Goal: Communication & Community: Share content

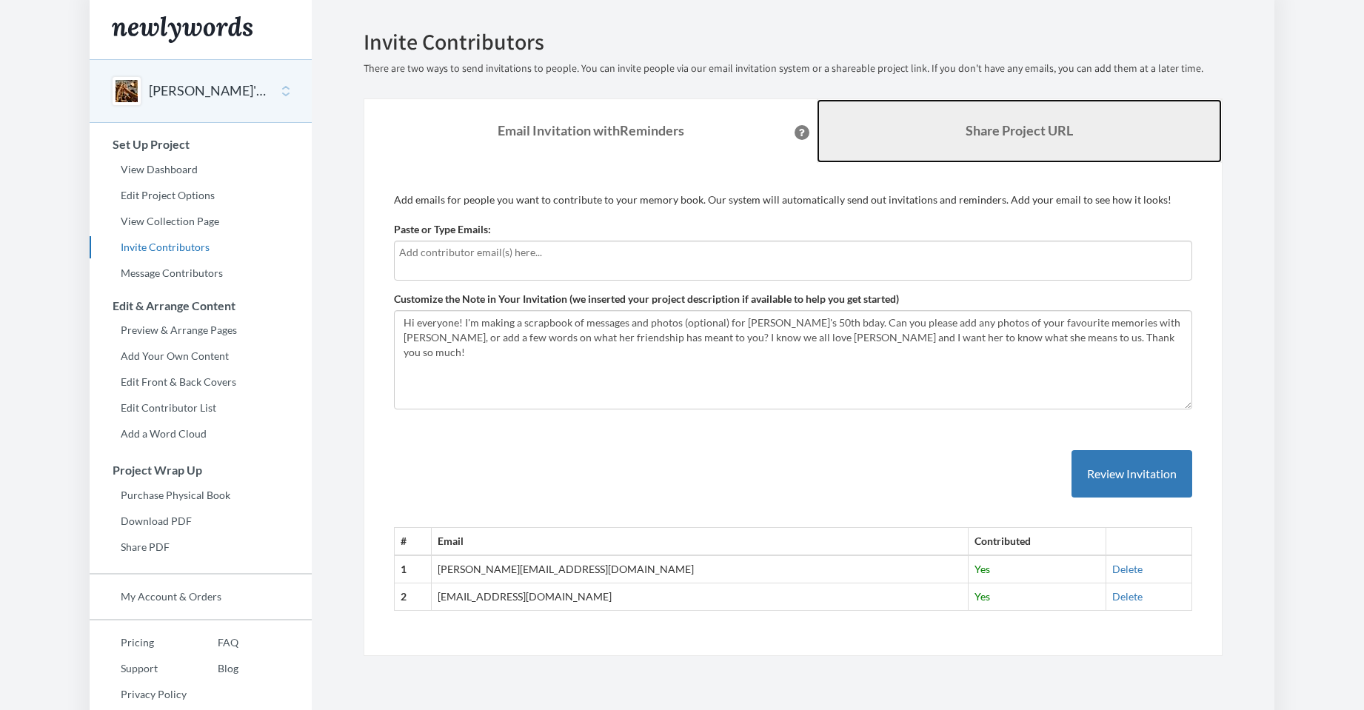
click at [998, 133] on b "Share Project URL" at bounding box center [1018, 130] width 107 height 16
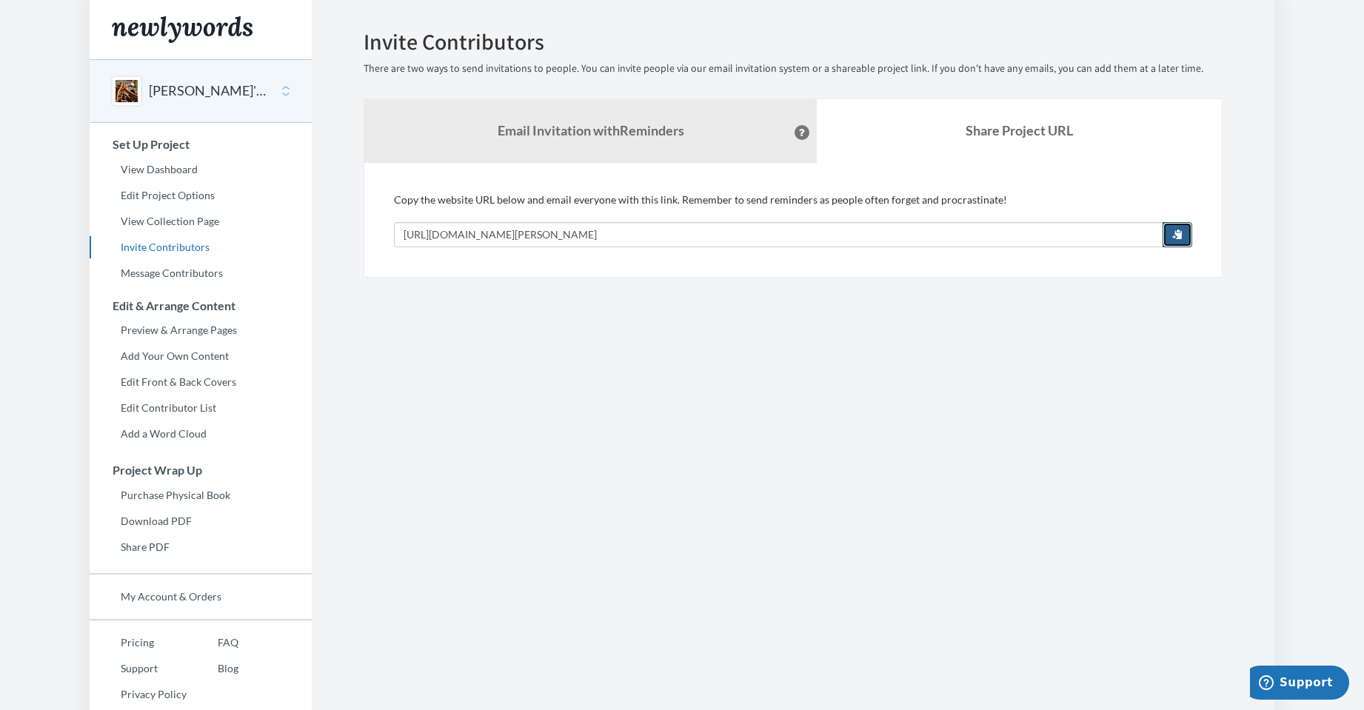
click at [1175, 227] on button "button" at bounding box center [1177, 234] width 30 height 25
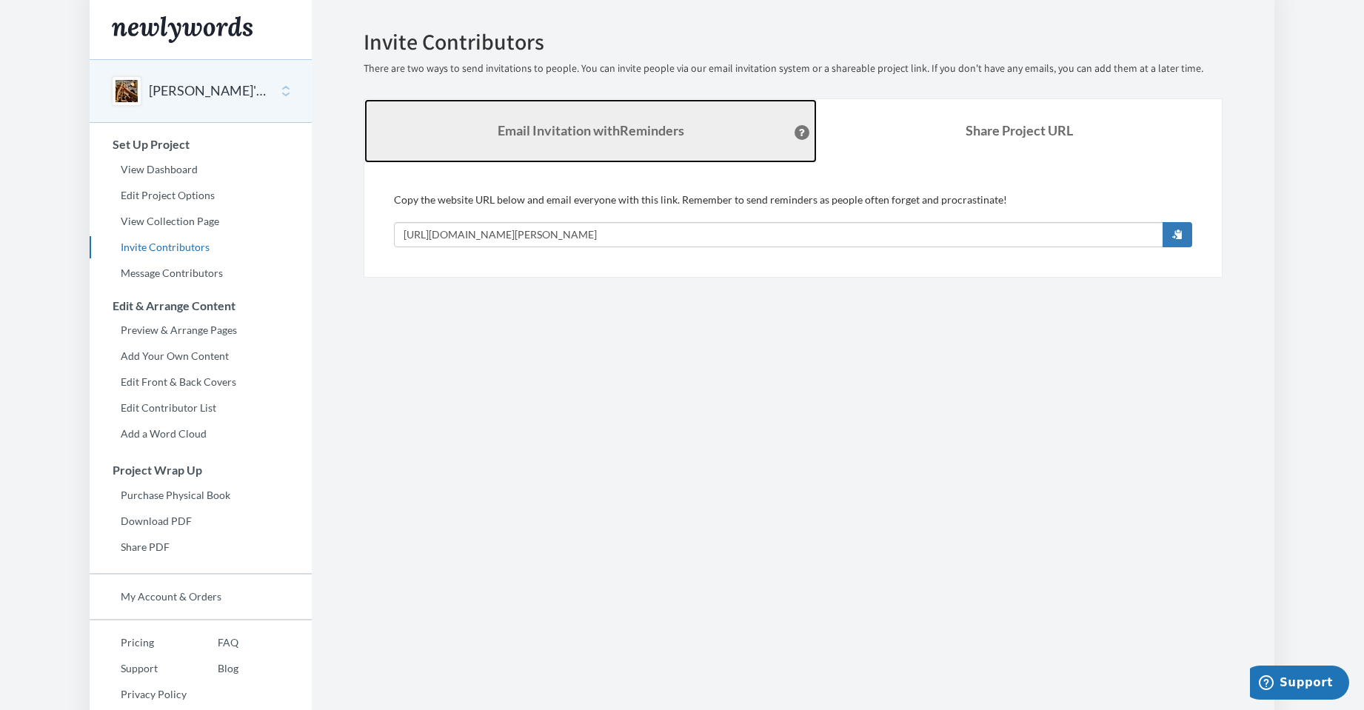
click at [679, 129] on link "Email Invitation with Reminders" at bounding box center [590, 131] width 452 height 64
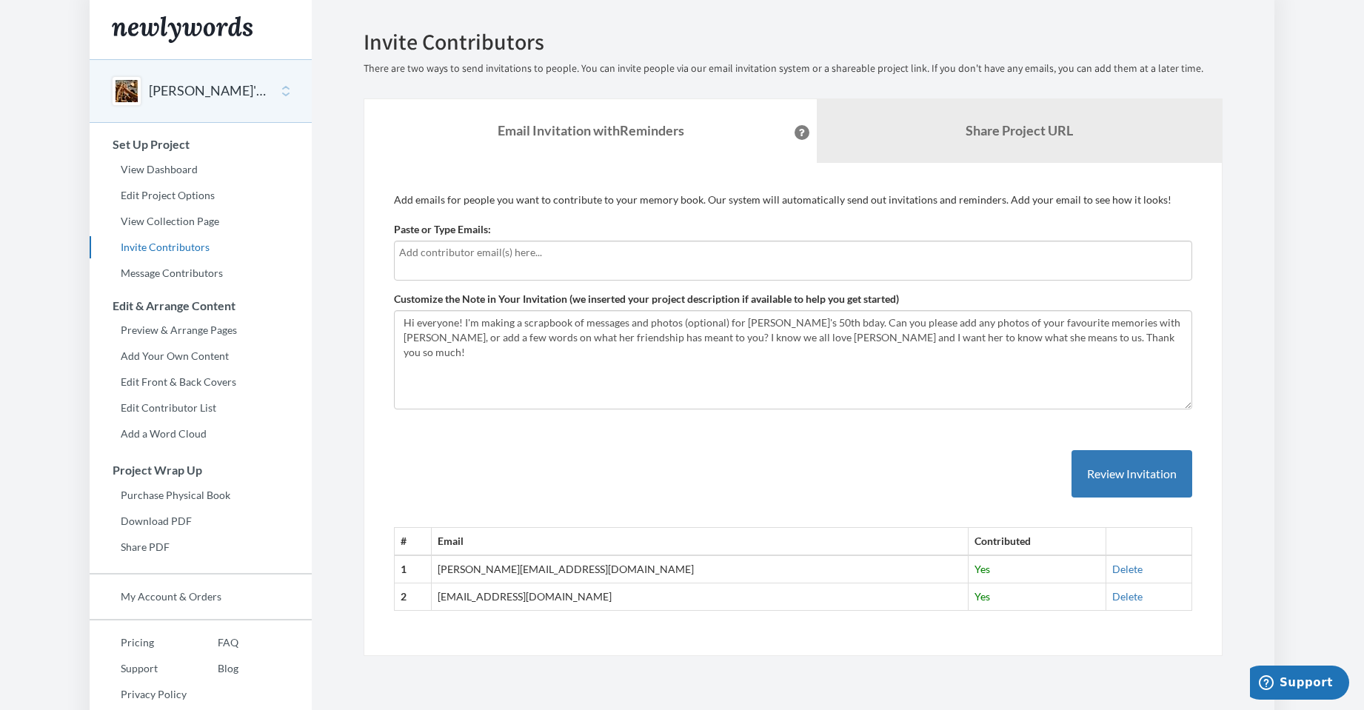
click at [548, 260] on input "text" at bounding box center [793, 252] width 788 height 16
click at [521, 385] on textarea "Hi everyone! I'm making a scrapbook of messages and photos (optional) for [PERS…" at bounding box center [793, 359] width 798 height 99
drag, startPoint x: 1029, startPoint y: 318, endPoint x: 899, endPoint y: 350, distance: 133.4
click at [899, 350] on textarea "Hi everyone! I'm making a scrapbook of messages and photos (optional) for [PERS…" at bounding box center [793, 359] width 798 height 99
drag, startPoint x: 569, startPoint y: 322, endPoint x: 523, endPoint y: 329, distance: 46.4
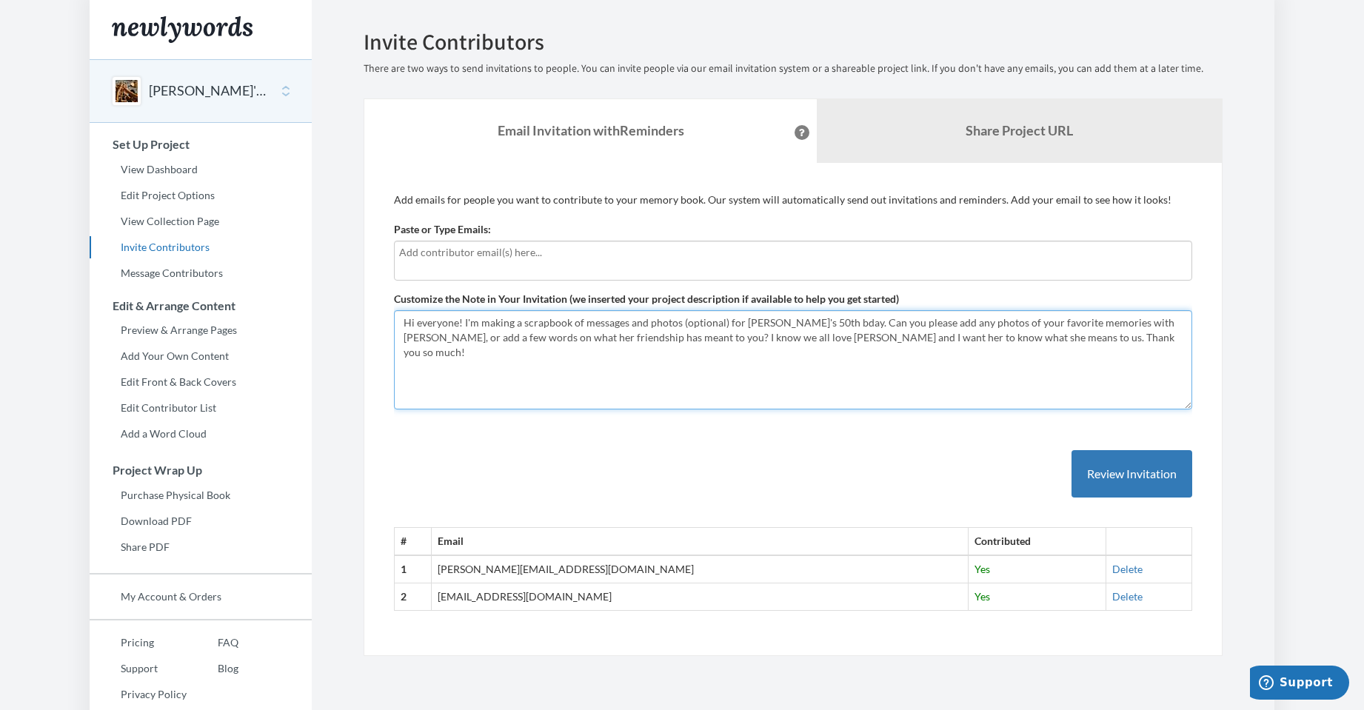
click at [523, 329] on textarea "Hi everyone! I'm making a scrapbook of messages and photos (optional) for [PERS…" at bounding box center [793, 359] width 798 height 99
drag, startPoint x: 996, startPoint y: 323, endPoint x: 893, endPoint y: 326, distance: 102.2
click at [893, 326] on textarea "Hi everyone! I'm making a scrapbook of messages and photos (optional) for [PERS…" at bounding box center [793, 359] width 798 height 99
drag, startPoint x: 1095, startPoint y: 324, endPoint x: 1103, endPoint y: 323, distance: 8.3
click at [1103, 323] on textarea "Hi everyone! I'm making a scrapbook of messages and photos (optional) for [PERS…" at bounding box center [793, 359] width 798 height 99
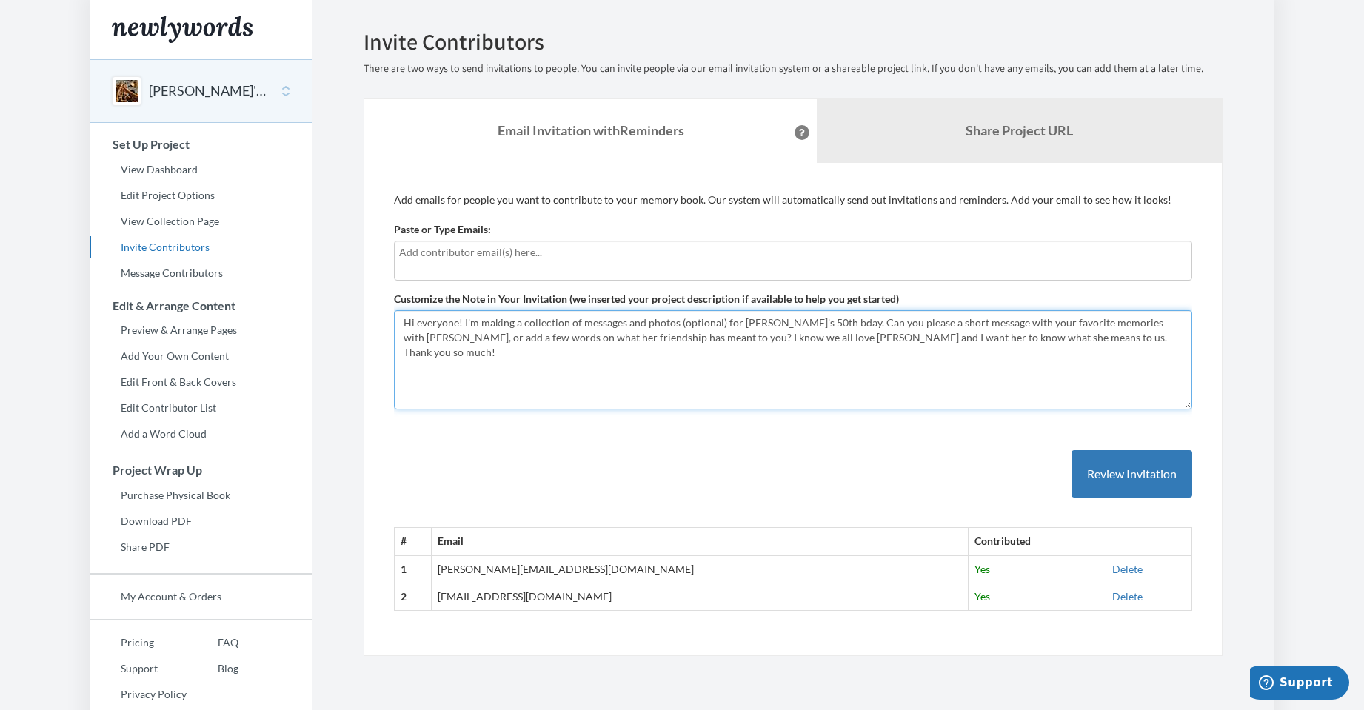
drag, startPoint x: 1093, startPoint y: 323, endPoint x: 1100, endPoint y: 302, distance: 22.0
click at [1090, 322] on textarea "Hi everyone! I'm making a scrapbook of messages and photos (optional) for [PERS…" at bounding box center [793, 359] width 798 height 99
click at [894, 321] on textarea "Hi everyone! I'm making a scrapbook of messages and photos (optional) for [PERS…" at bounding box center [793, 359] width 798 height 99
click at [418, 338] on textarea "Hi everyone! I'm making a scrapbook of messages and photos (optional) for [PERS…" at bounding box center [793, 359] width 798 height 99
drag, startPoint x: 602, startPoint y: 335, endPoint x: 558, endPoint y: 332, distance: 43.8
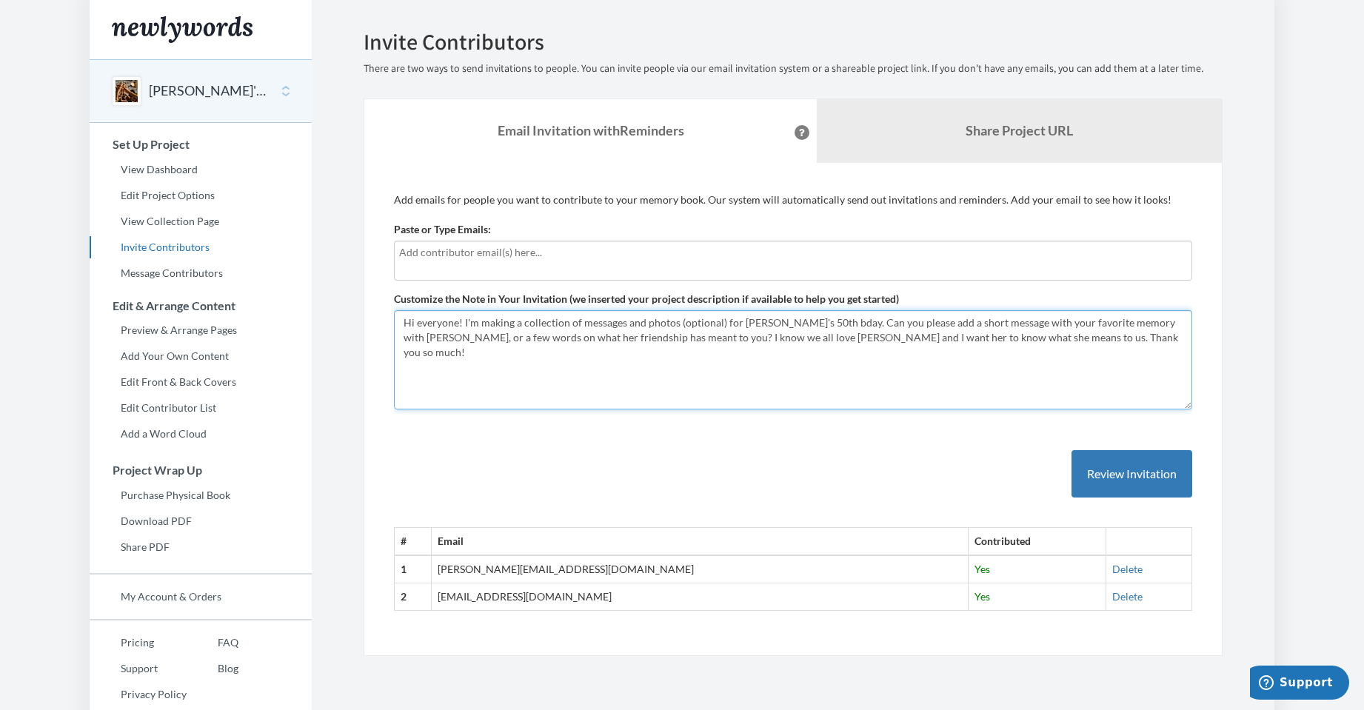
click at [556, 336] on textarea "Hi everyone! I'm making a scrapbook of messages and photos (optional) for [PERS…" at bounding box center [793, 359] width 798 height 99
click at [1022, 359] on textarea "Hi everyone! I'm making a scrapbook of messages and photos (optional) for [PERS…" at bounding box center [793, 359] width 798 height 99
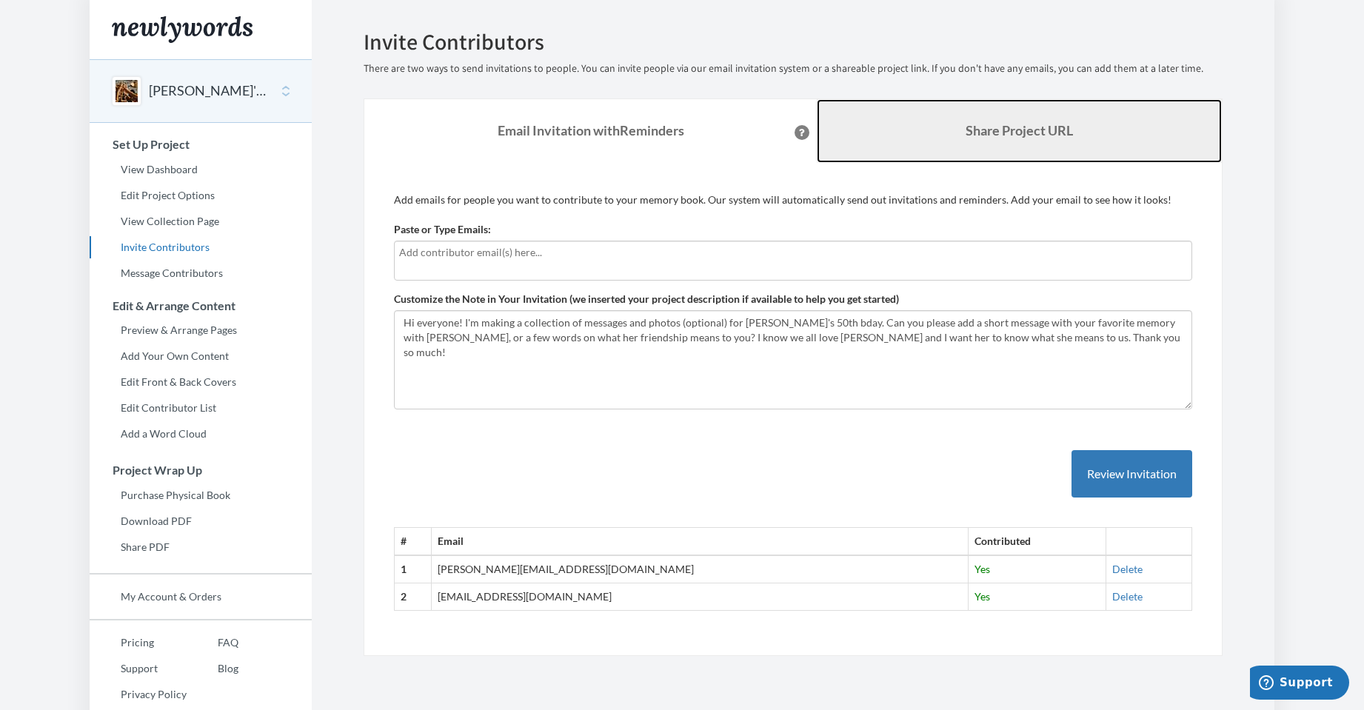
click at [1033, 131] on b "Share Project URL" at bounding box center [1018, 130] width 107 height 16
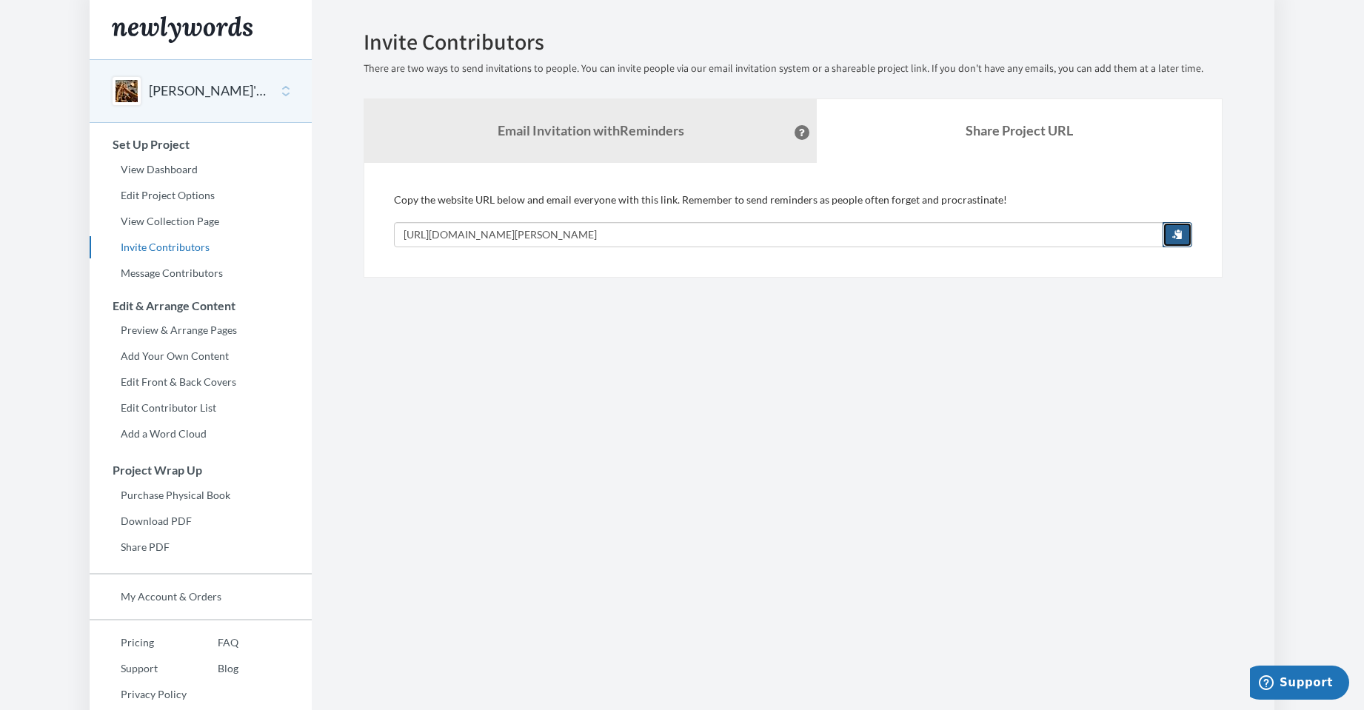
click at [1173, 230] on span "button" at bounding box center [1177, 234] width 10 height 10
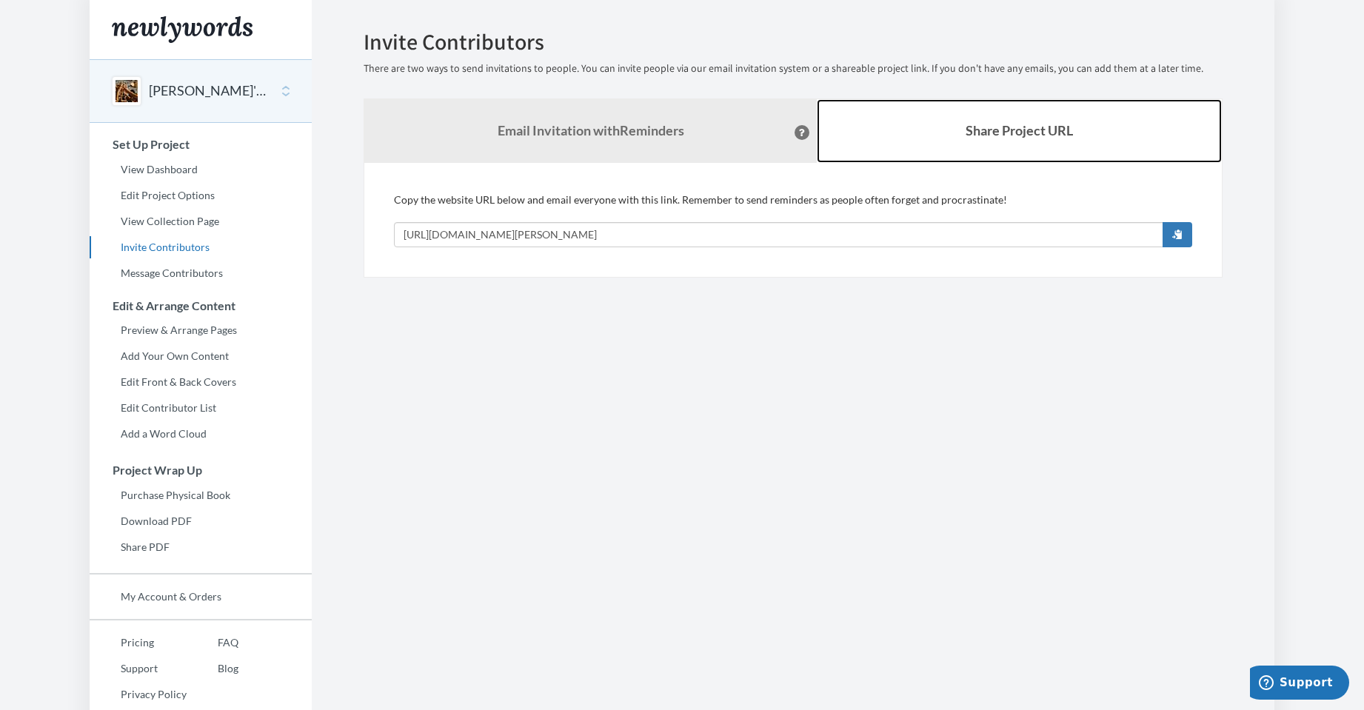
click at [994, 126] on b "Share Project URL" at bounding box center [1018, 130] width 107 height 16
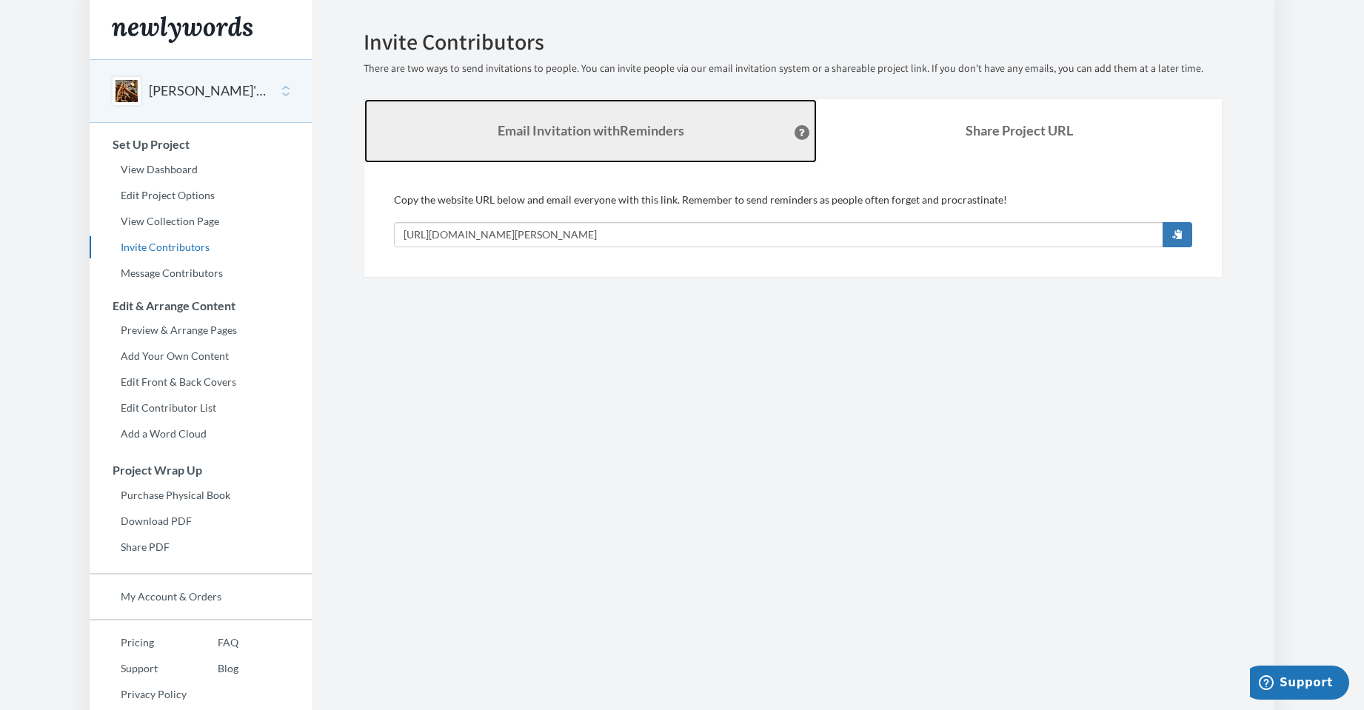
click at [589, 135] on strong "Email Invitation with Reminders" at bounding box center [590, 130] width 187 height 16
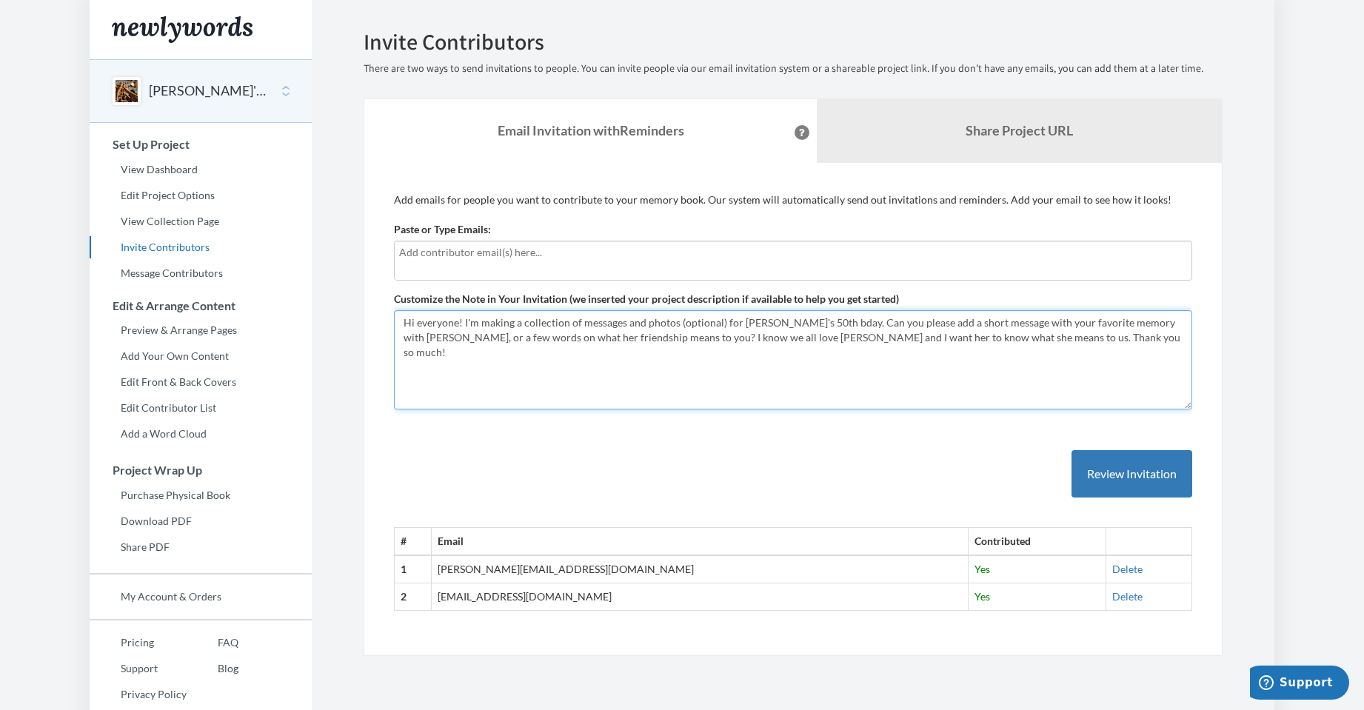
drag, startPoint x: 1079, startPoint y: 345, endPoint x: 463, endPoint y: 323, distance: 617.0
click at [463, 323] on textarea "Hi everyone! I'm making a scrapbook of messages and photos (optional) for [PERS…" at bounding box center [793, 359] width 798 height 99
drag, startPoint x: 621, startPoint y: 338, endPoint x: 567, endPoint y: 338, distance: 54.0
click at [621, 338] on textarea "Hi everyone! I'm making a scrapbook of messages and photos (optional) for [PERS…" at bounding box center [793, 359] width 798 height 99
click at [465, 323] on textarea "Hi everyone! I'm making a scrapbook of messages and photos (optional) for [PERS…" at bounding box center [793, 359] width 798 height 99
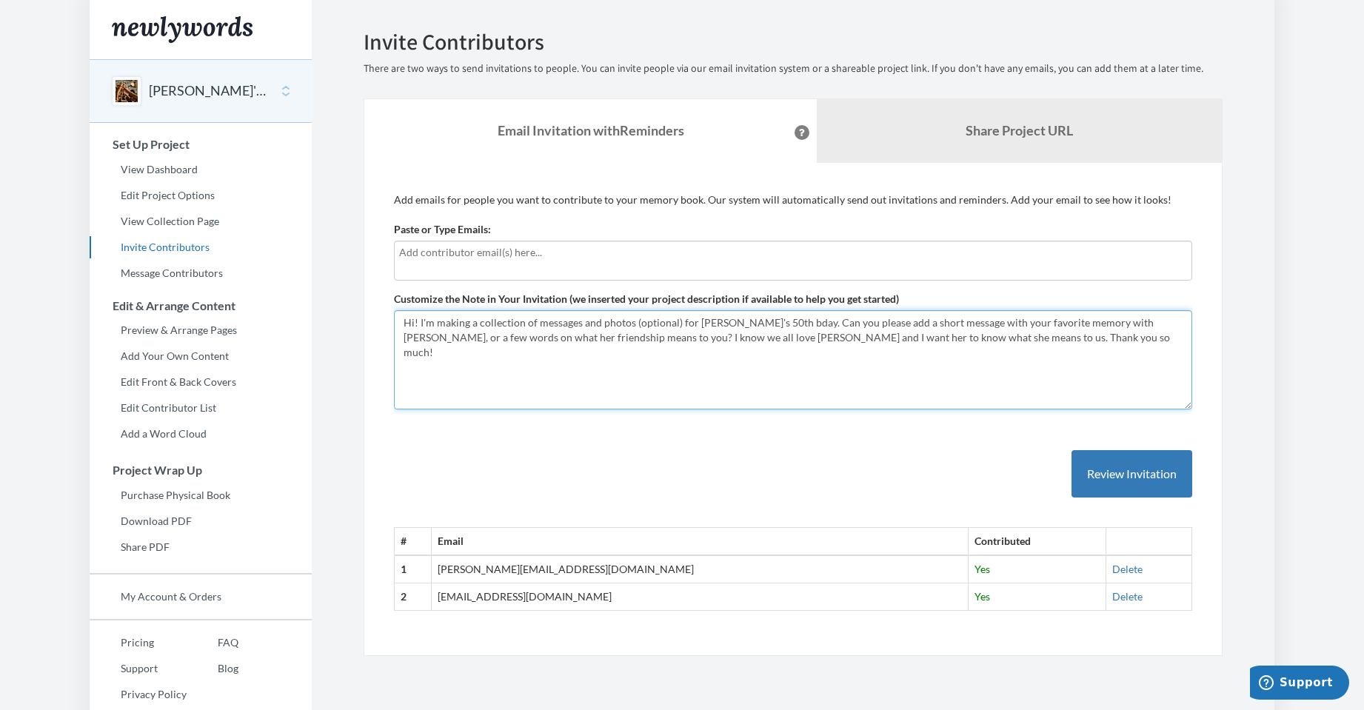
drag, startPoint x: 992, startPoint y: 343, endPoint x: 386, endPoint y: 312, distance: 606.3
click at [386, 312] on div "Add emails for people you want to contribute to your memory book. Our system wi…" at bounding box center [792, 410] width 859 height 494
type textarea "Hi! I'm making a collection of messages and photos (optional) for Sarah's 50th …"
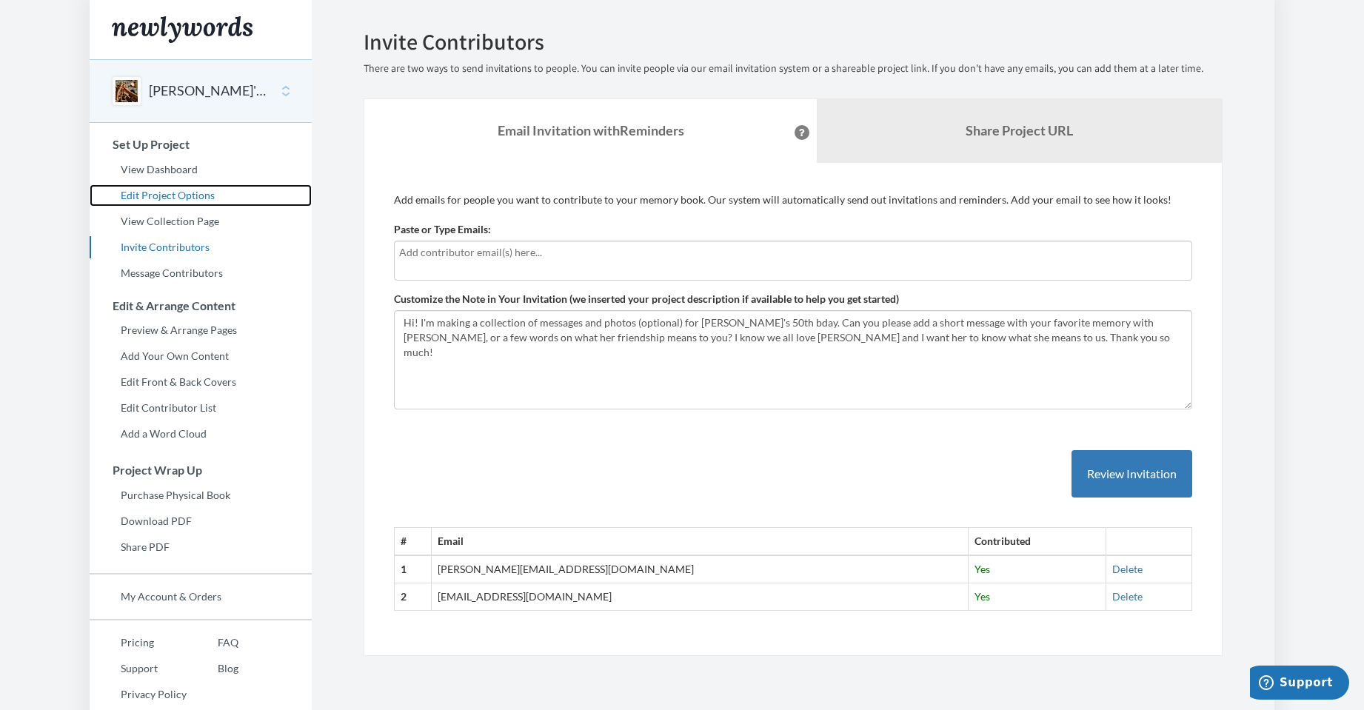
click at [201, 195] on link "Edit Project Options" at bounding box center [201, 195] width 222 height 22
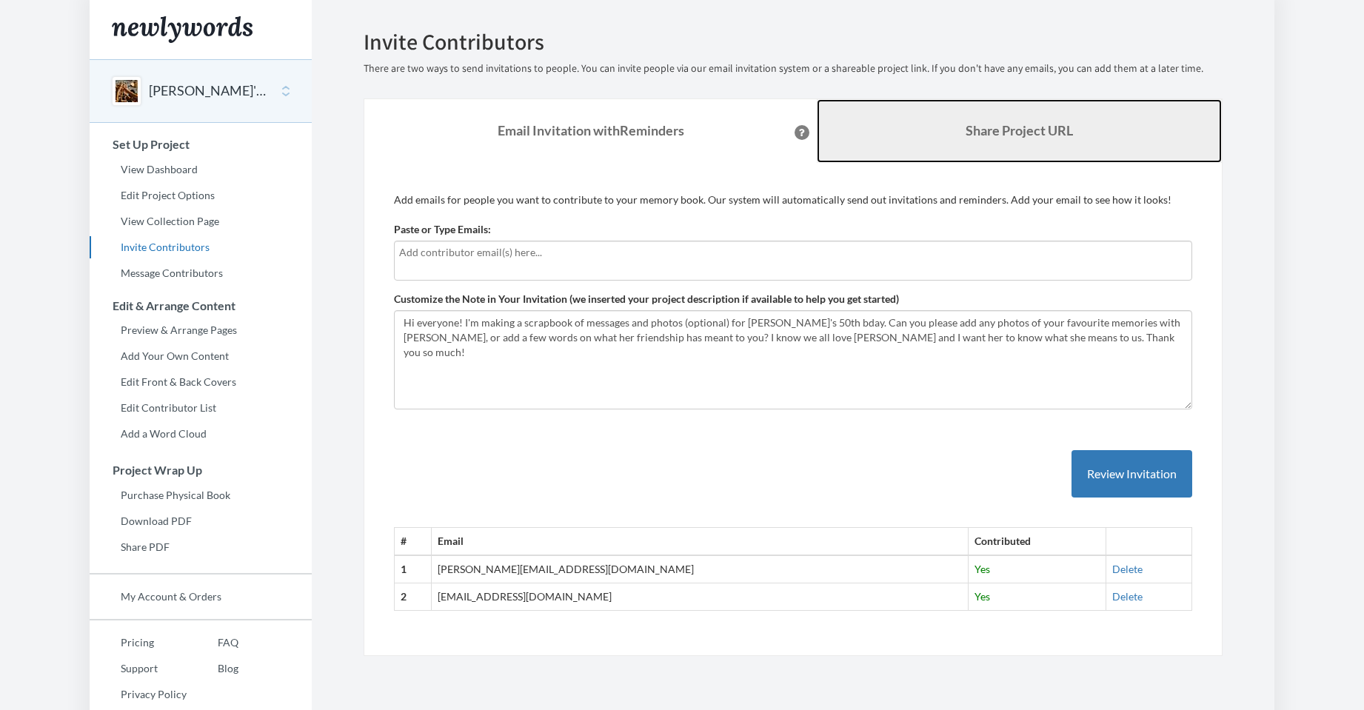
click at [965, 127] on b "Share Project URL" at bounding box center [1018, 130] width 107 height 16
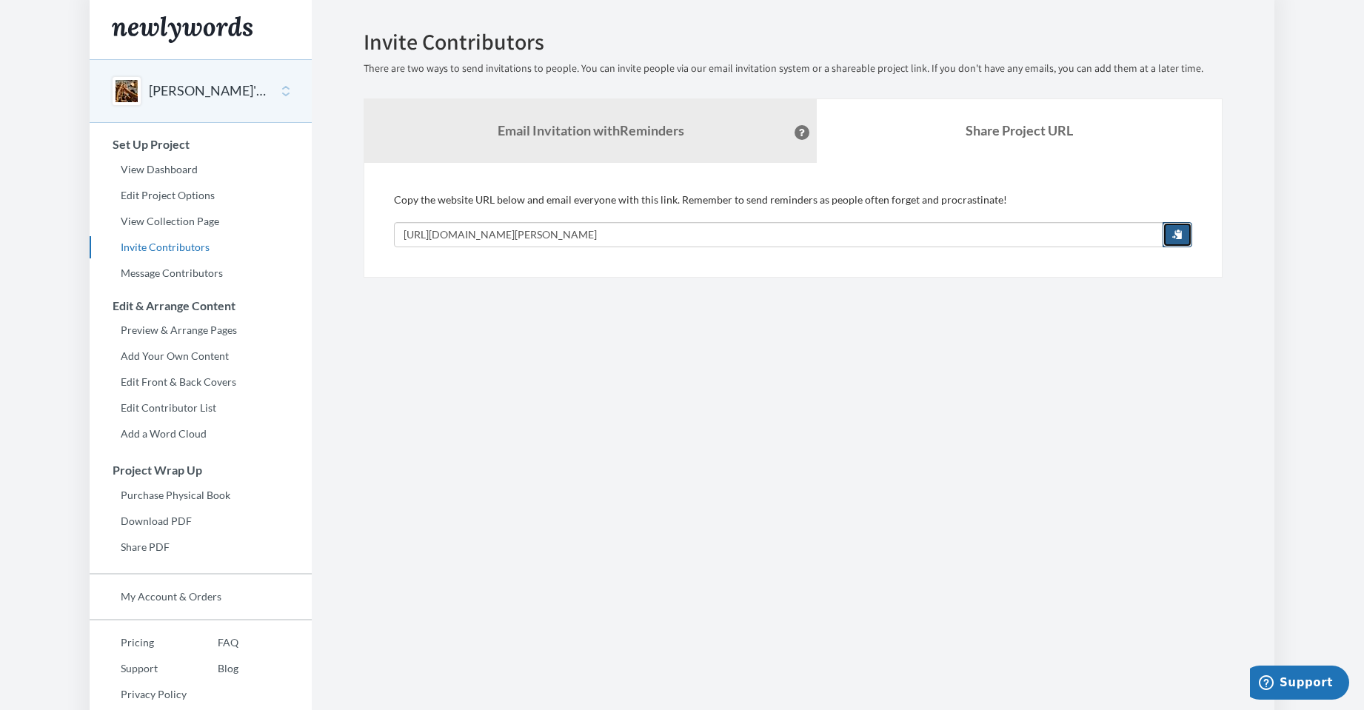
click at [1173, 239] on span "button" at bounding box center [1177, 234] width 10 height 10
click at [167, 195] on link "Edit Project Options" at bounding box center [201, 195] width 222 height 22
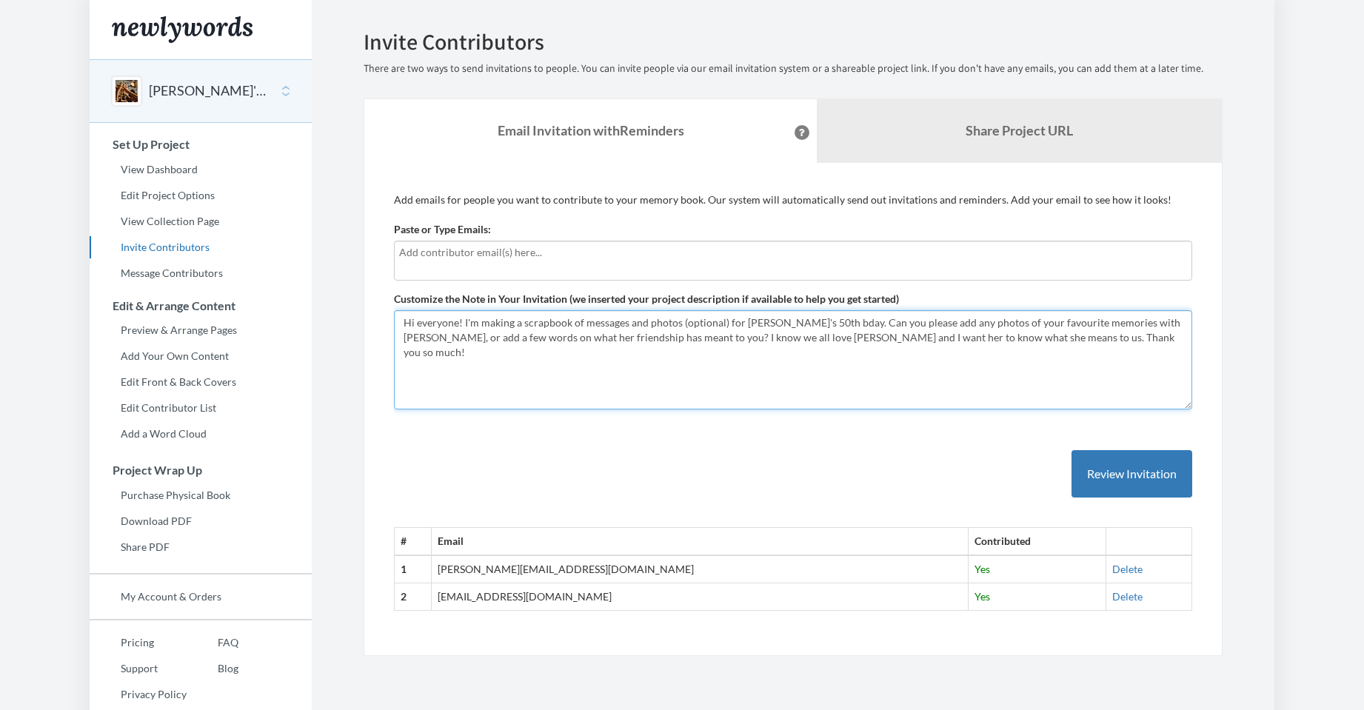
drag, startPoint x: 1082, startPoint y: 338, endPoint x: 346, endPoint y: 319, distance: 735.3
click at [346, 319] on div "Emails have been sent! Invite Contributors There are two ways to send invitatio…" at bounding box center [792, 343] width 903 height 626
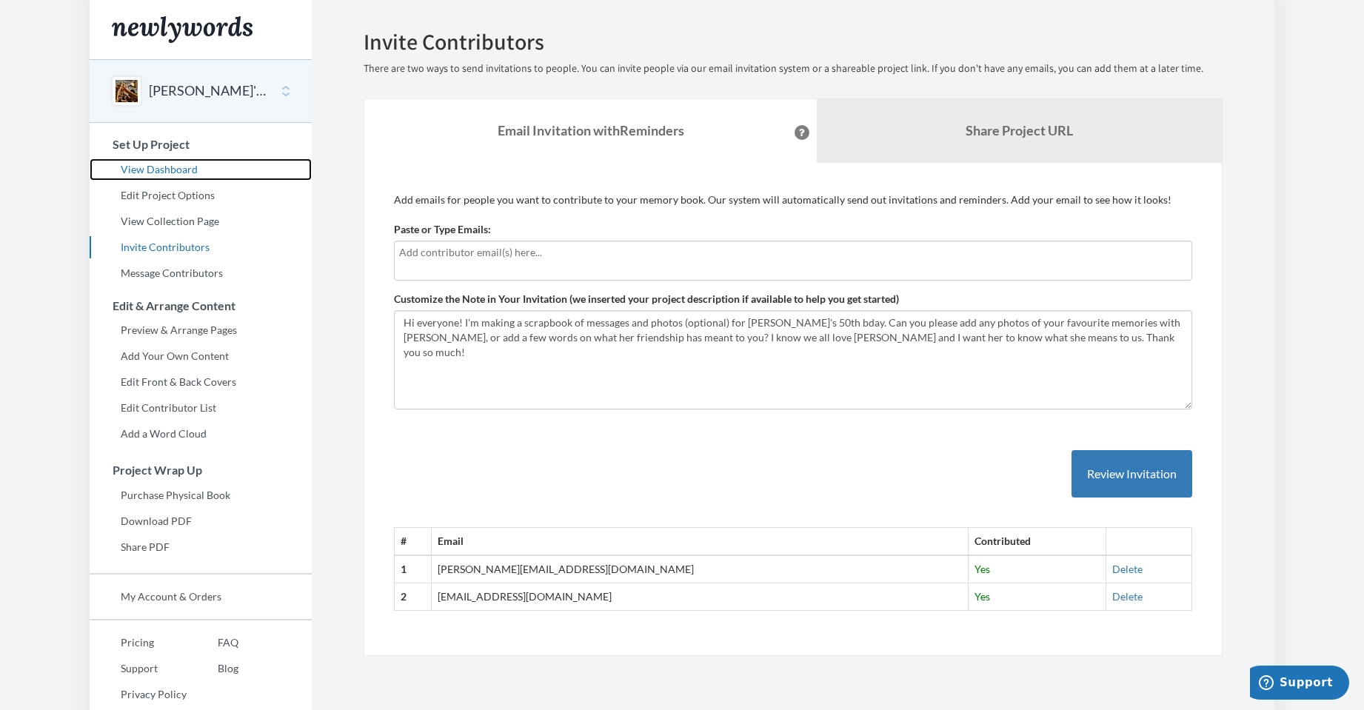
click at [190, 168] on link "View Dashboard" at bounding box center [201, 169] width 222 height 22
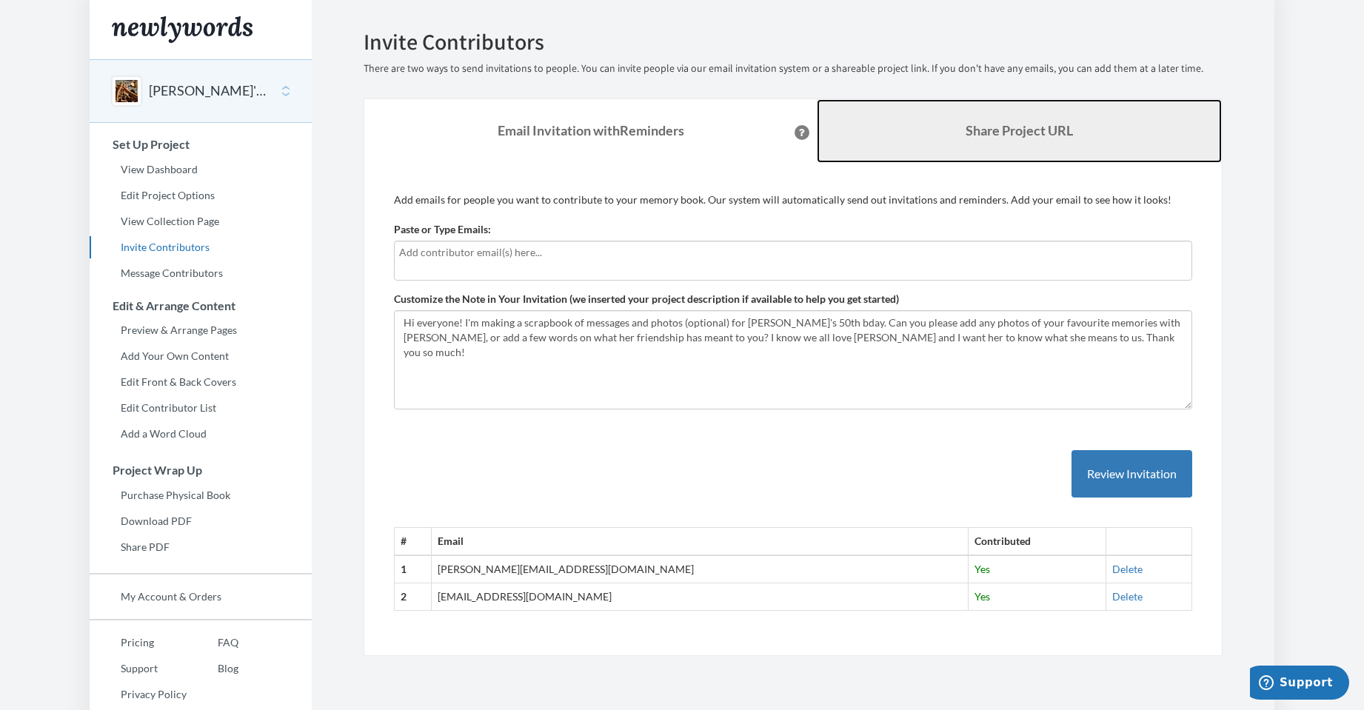
click at [1031, 140] on link "Share Project URL" at bounding box center [1018, 131] width 405 height 64
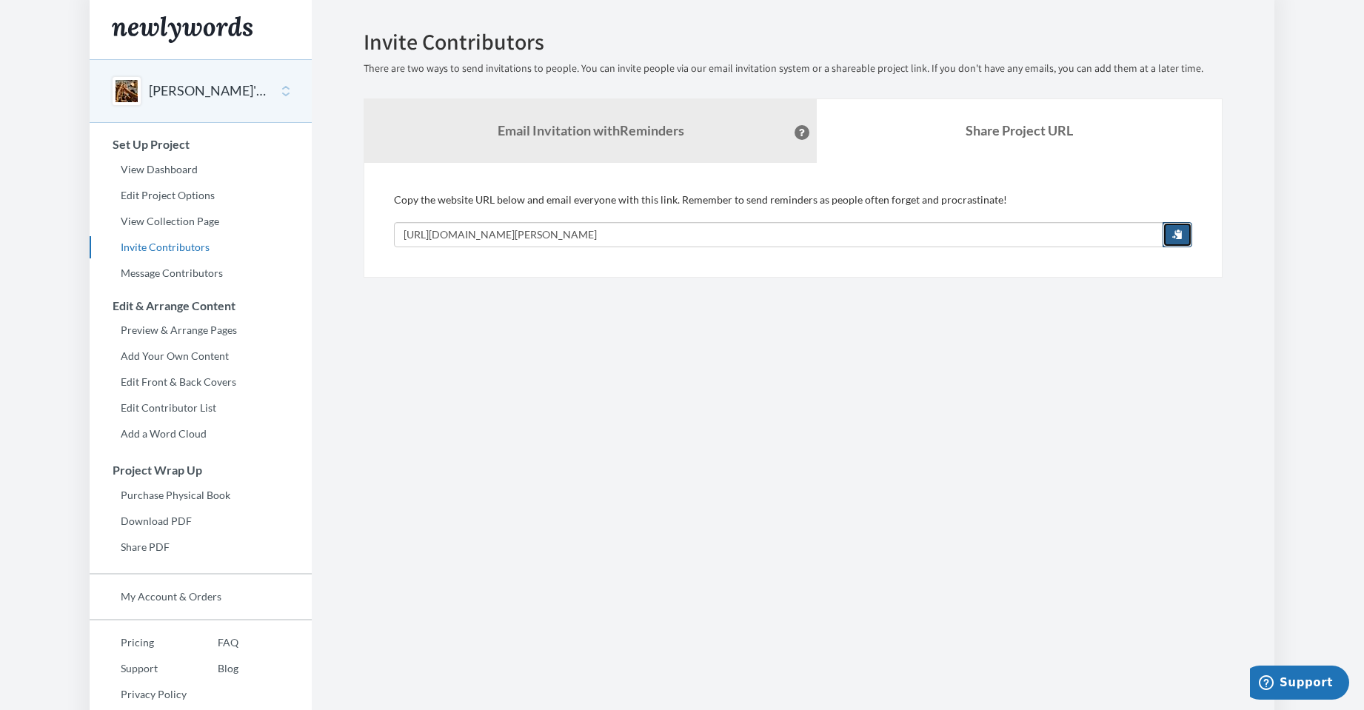
click at [1181, 233] on span "button" at bounding box center [1177, 234] width 10 height 10
